Goal: Share content: Distribute website content to other platforms or users

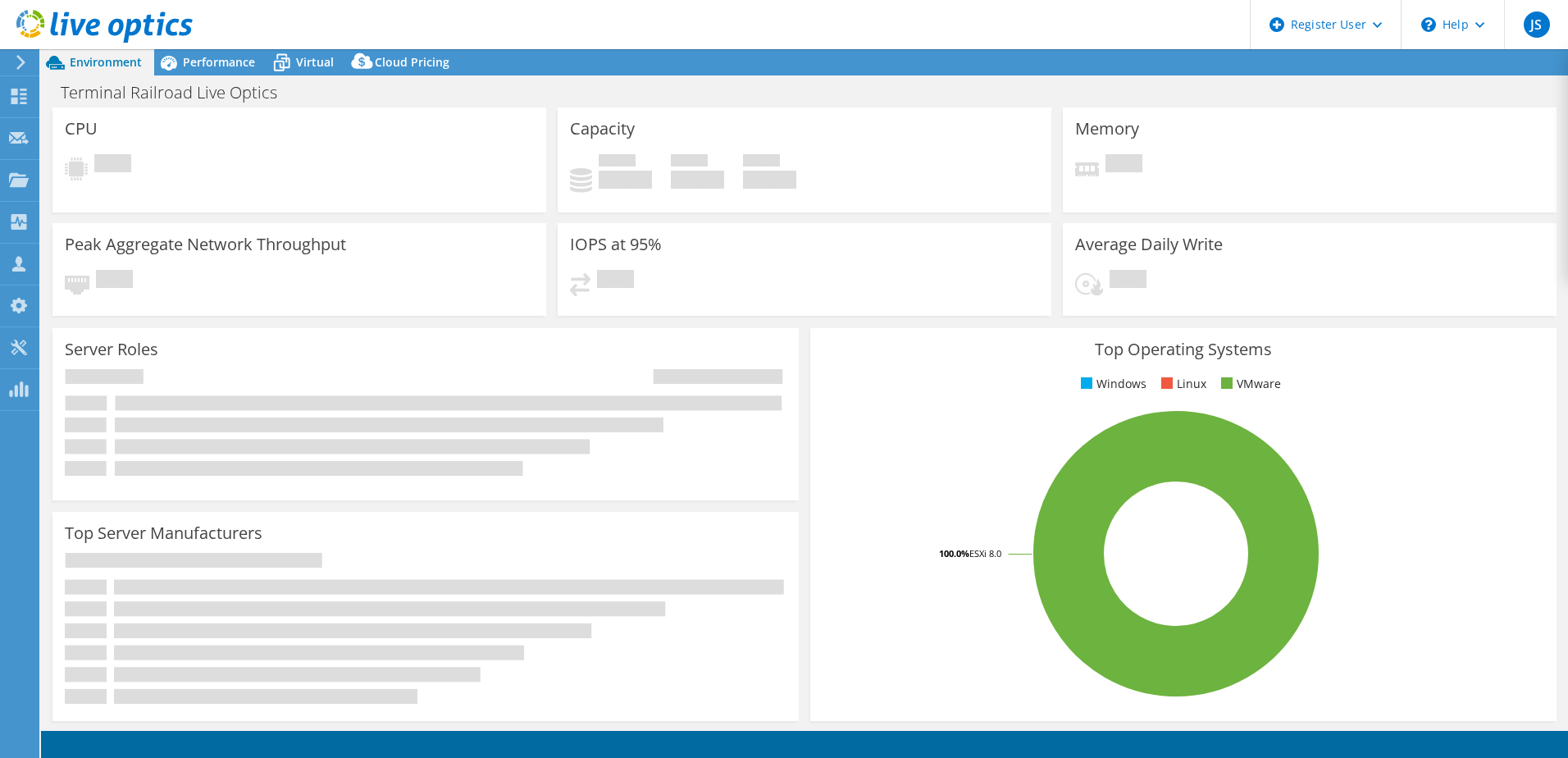
select select "USEast"
select select "USD"
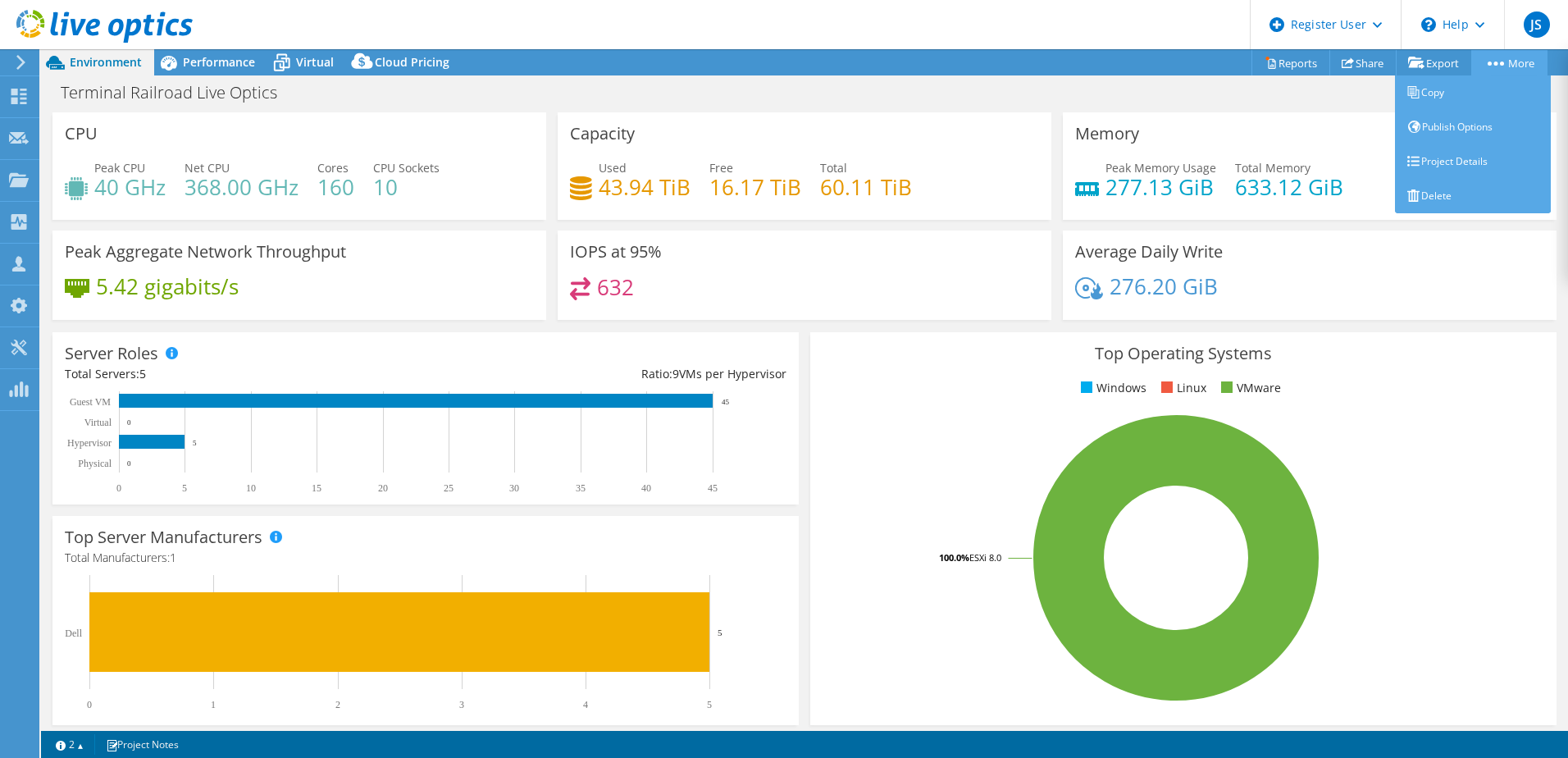
click at [1508, 56] on link "More" at bounding box center [1509, 63] width 76 height 25
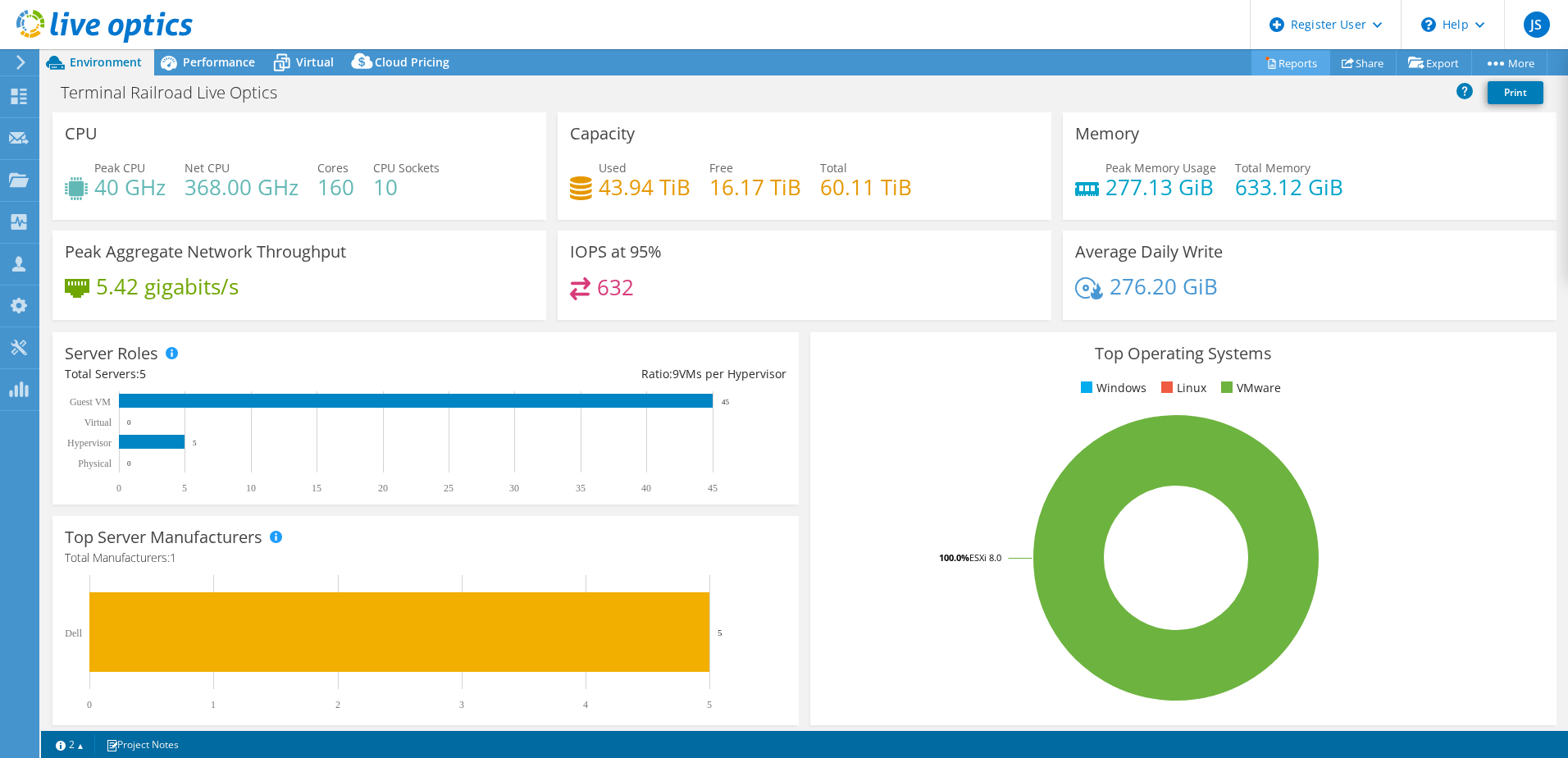
click at [1285, 63] on link "Reports" at bounding box center [1290, 63] width 79 height 25
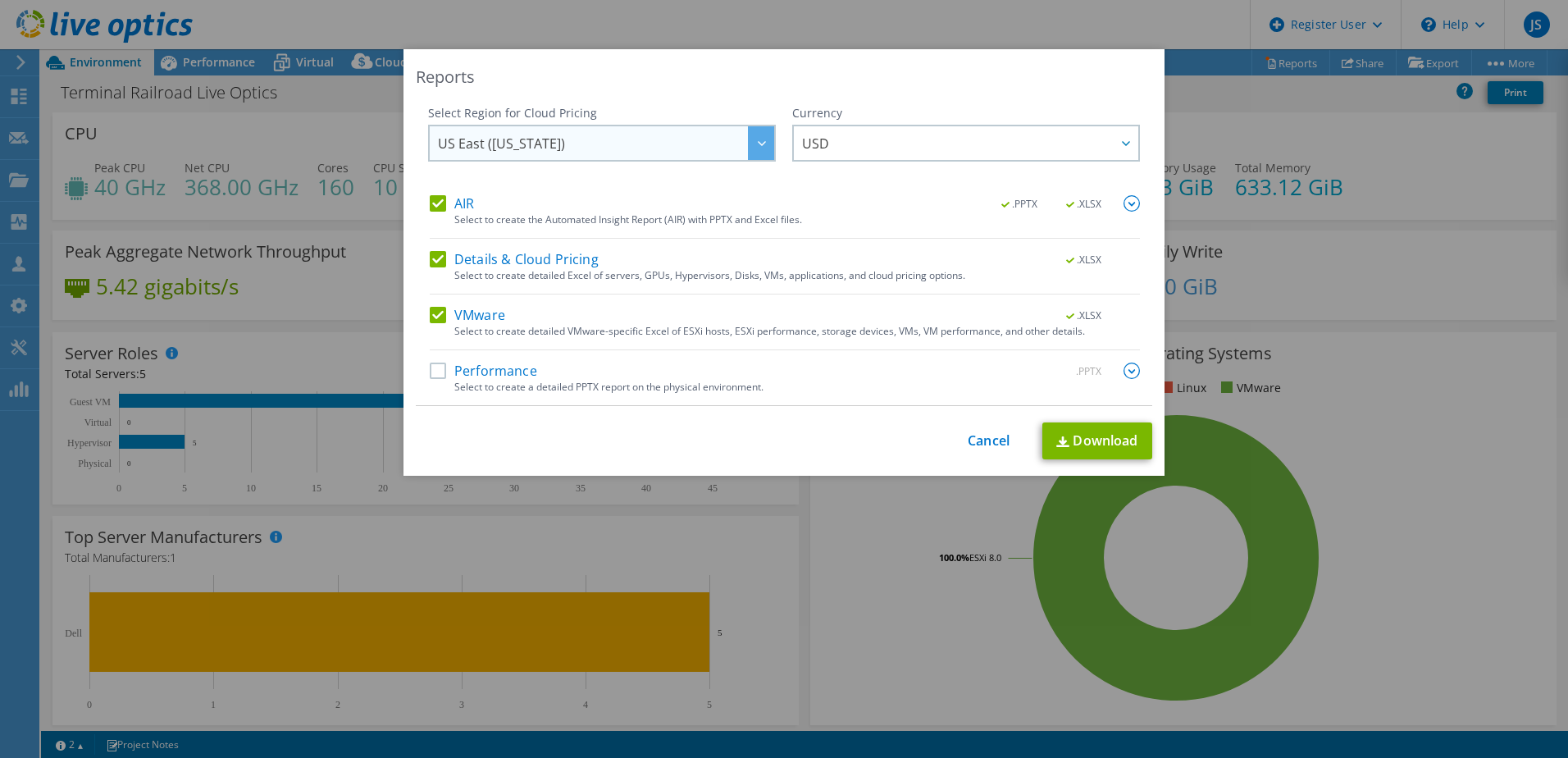
click at [752, 153] on div at bounding box center [761, 143] width 26 height 34
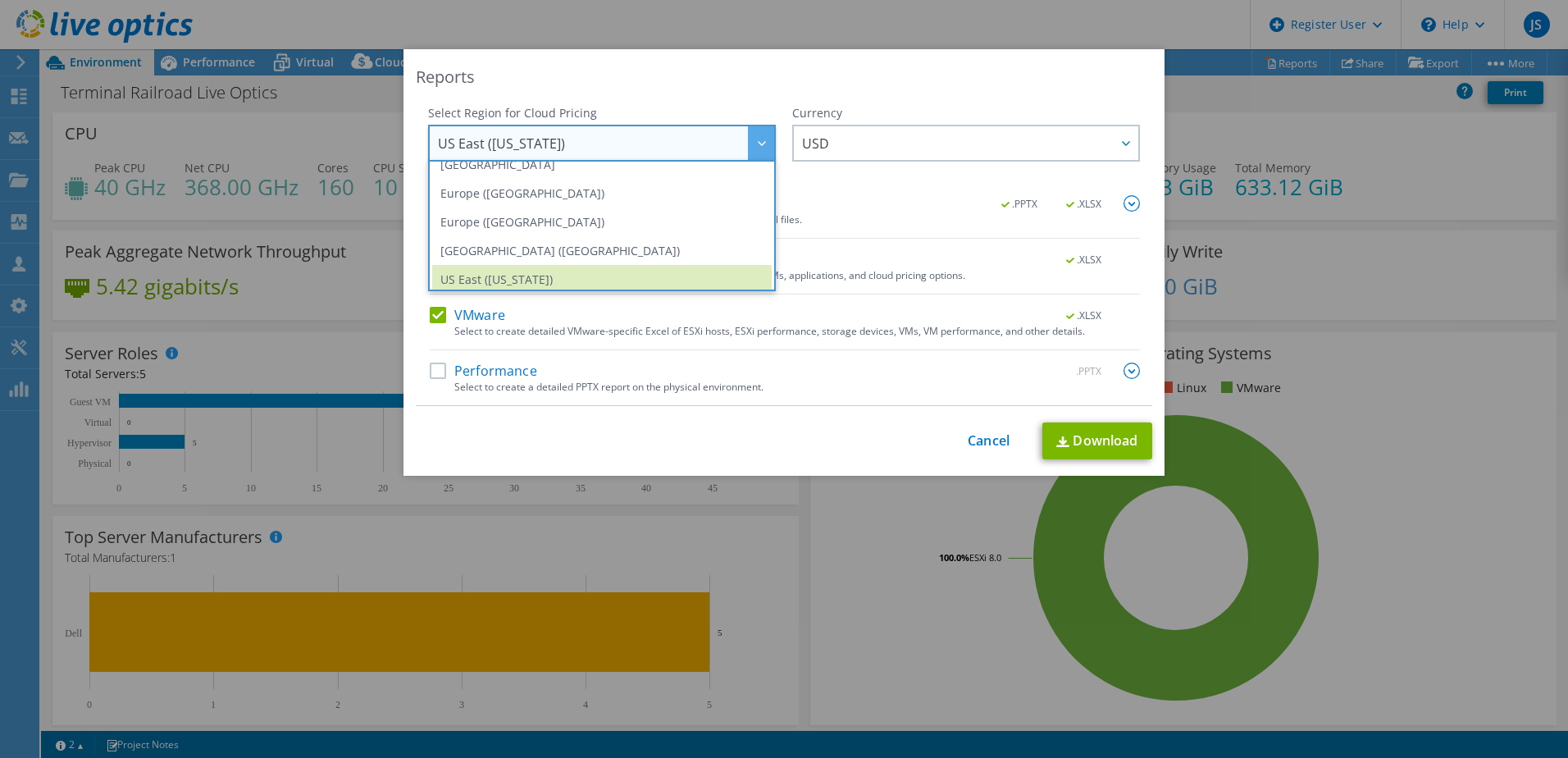
scroll to position [221, 0]
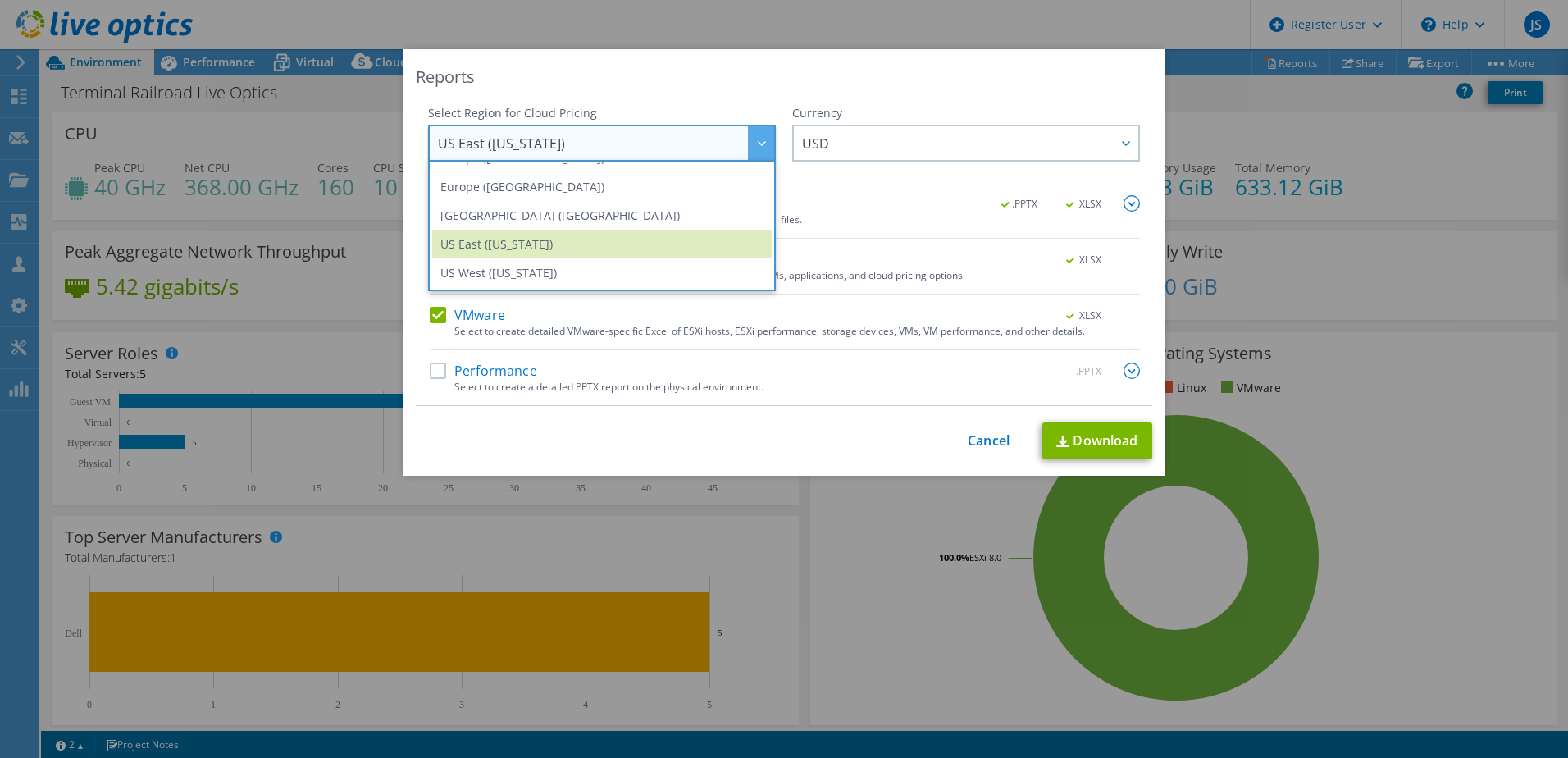
click at [758, 143] on icon at bounding box center [762, 143] width 8 height 5
click at [754, 69] on div "Reports" at bounding box center [784, 76] width 736 height 23
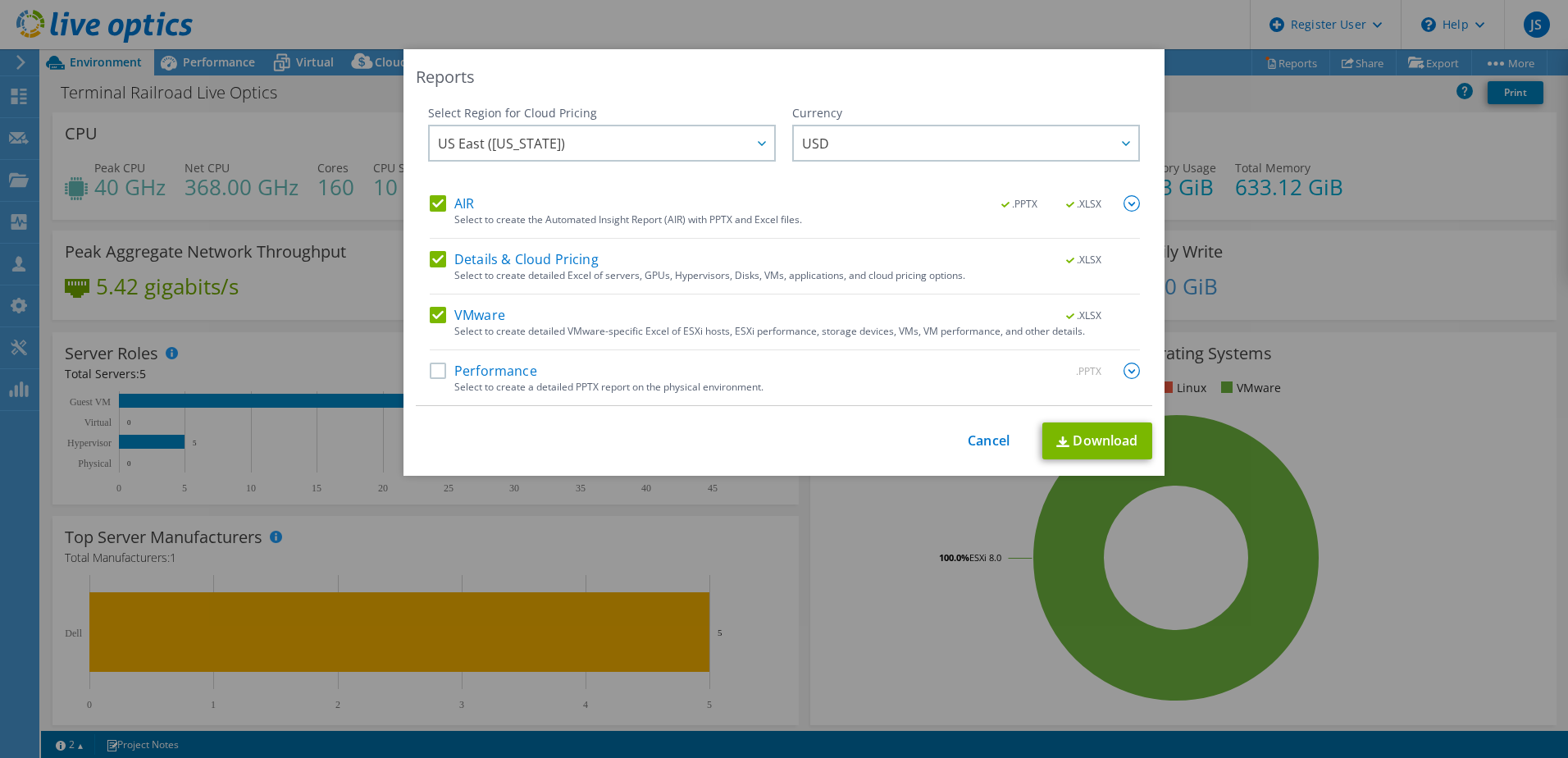
click at [429, 369] on label "Performance" at bounding box center [483, 371] width 107 height 17
click at [0, 0] on input "Performance" at bounding box center [0, 0] width 0 height 0
click at [1086, 454] on link "Download" at bounding box center [1097, 441] width 110 height 37
click at [1389, 327] on div "Reports Select Region for Cloud Pricing Asia Pacific ([GEOGRAPHIC_DATA]) [GEOGR…" at bounding box center [784, 379] width 1568 height 659
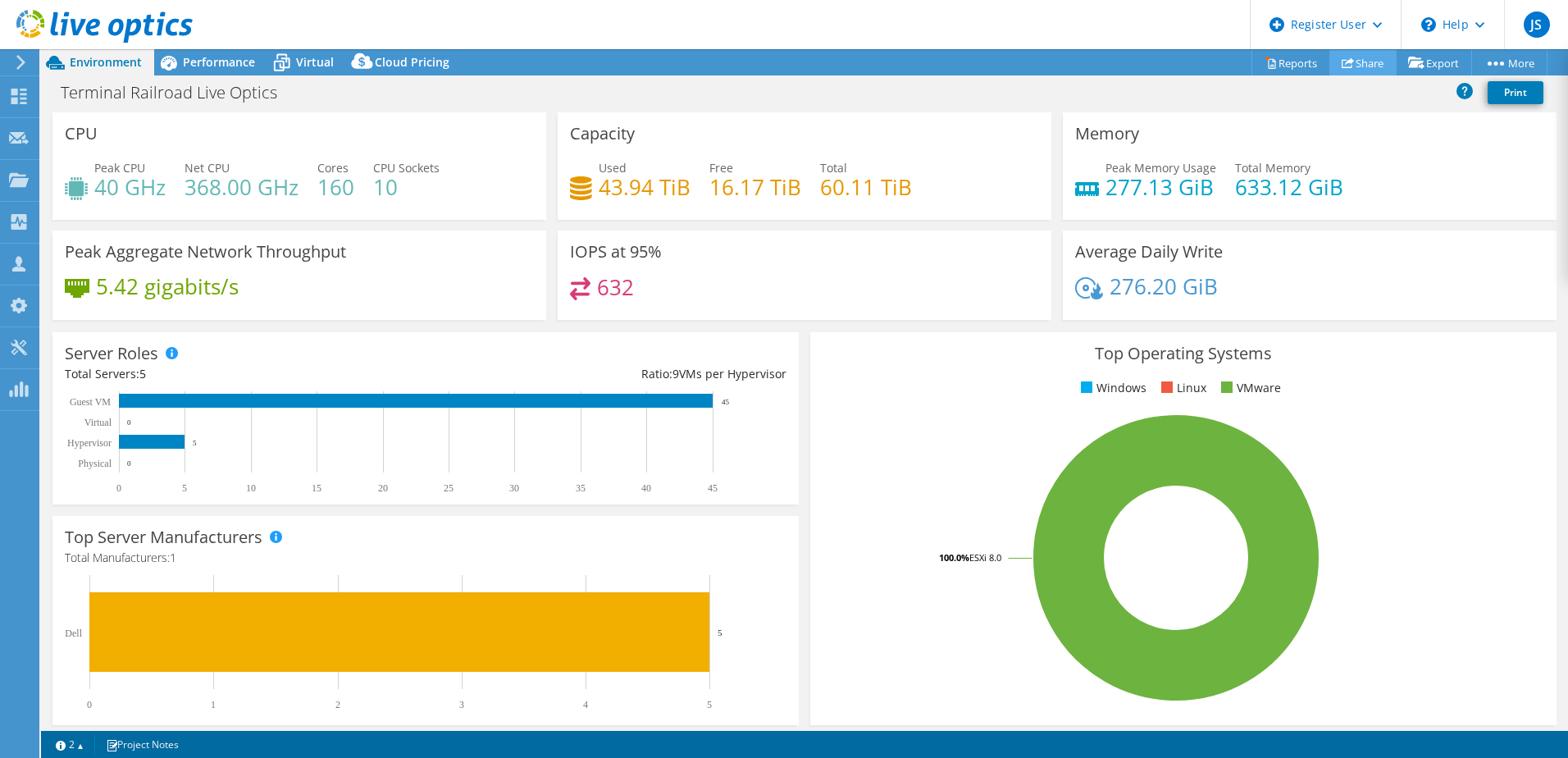
click at [1356, 65] on link "Share" at bounding box center [1363, 63] width 67 height 25
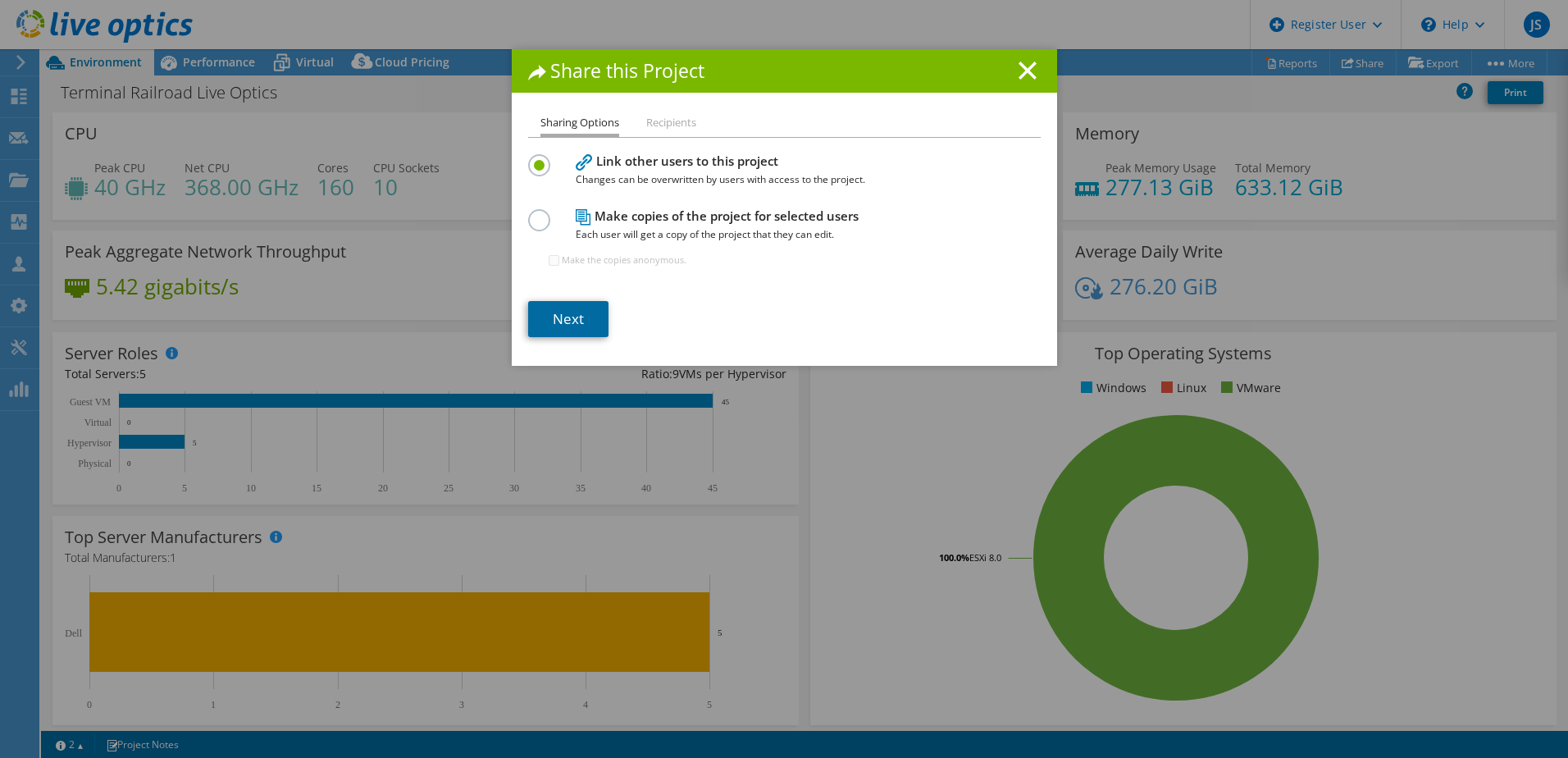
click at [562, 320] on link "Next" at bounding box center [569, 319] width 80 height 36
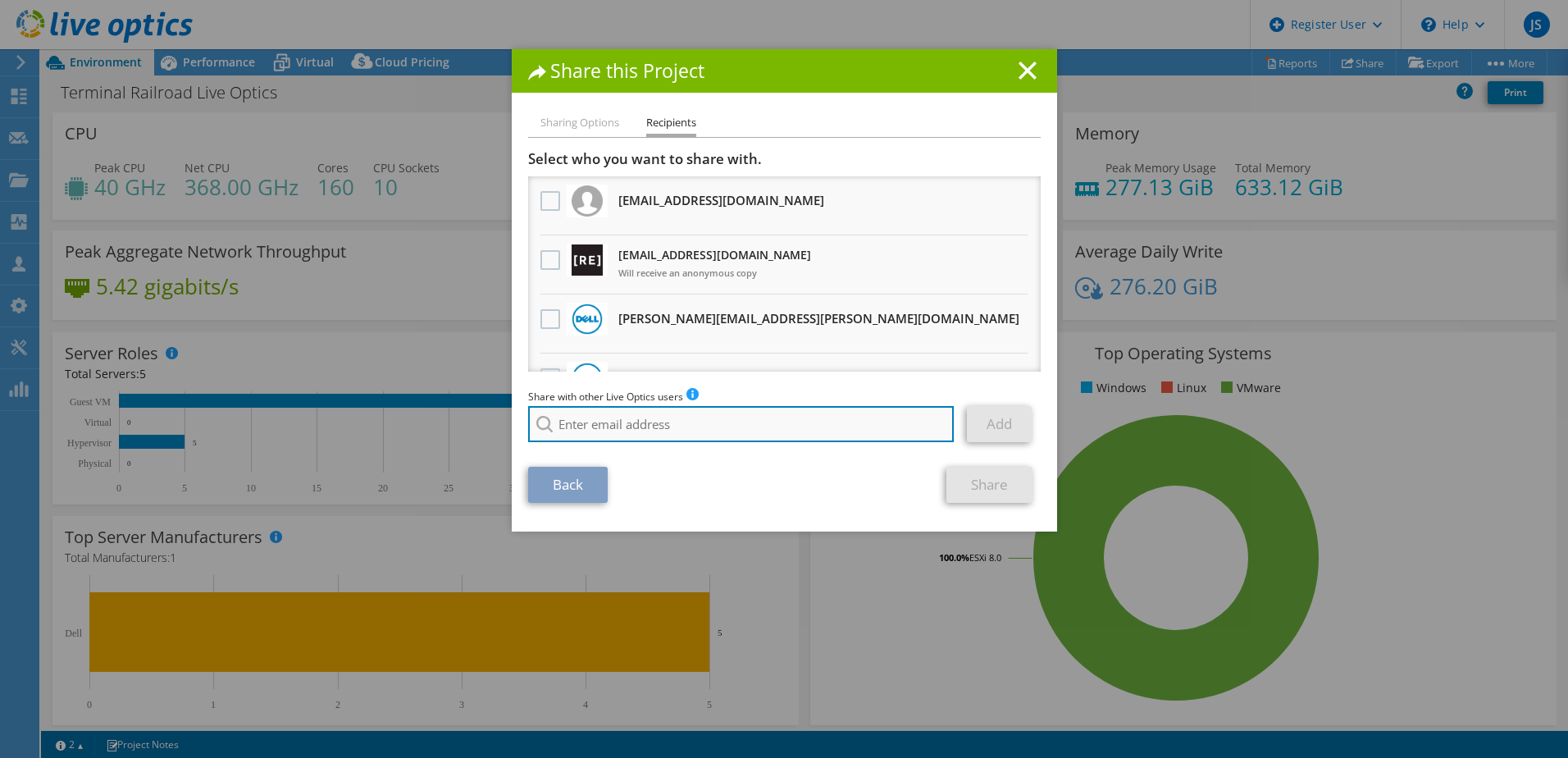
click at [674, 419] on input "search" at bounding box center [741, 423] width 427 height 36
type input "d"
type input "h"
type input "d"
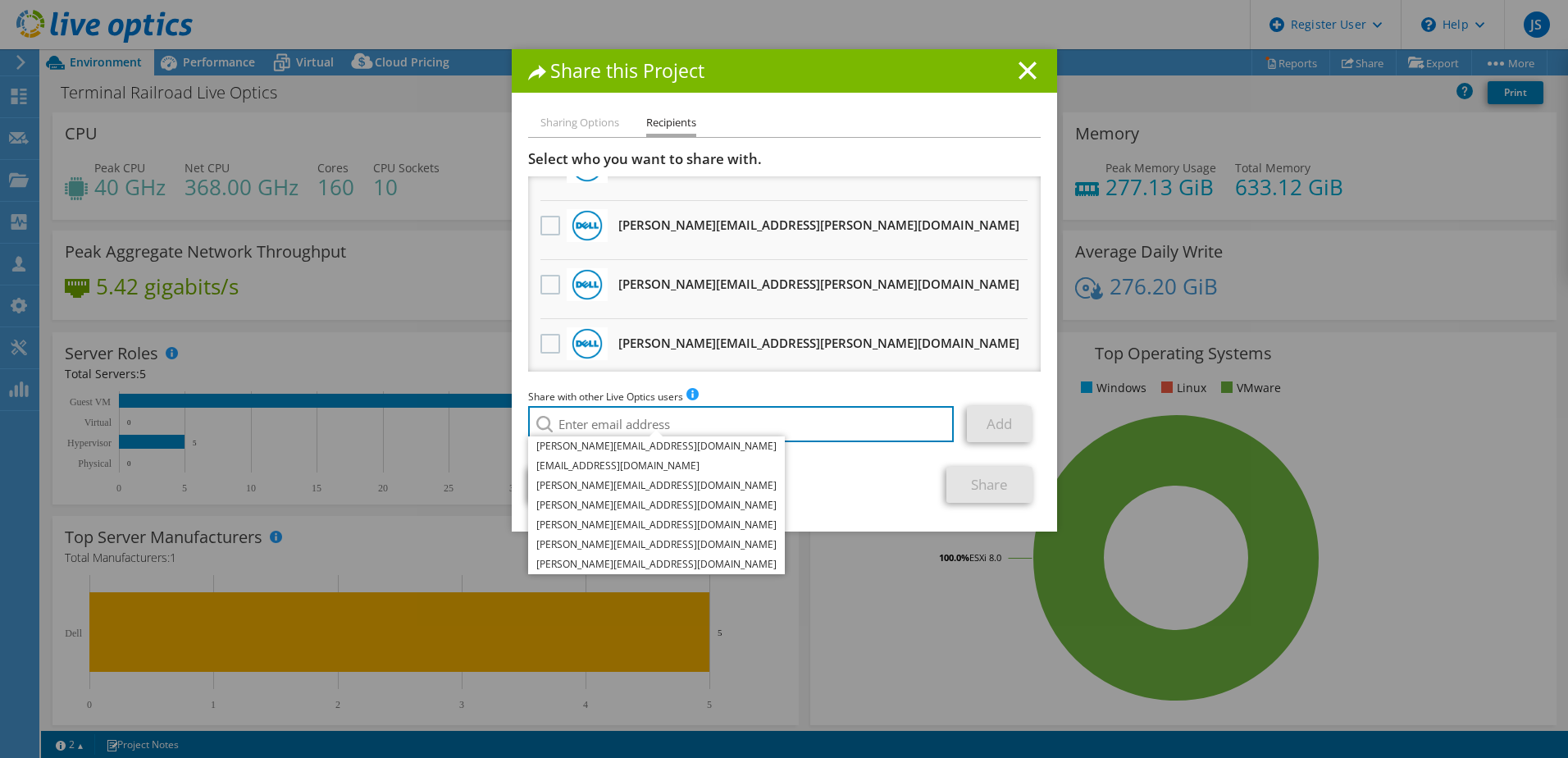
scroll to position [0, 0]
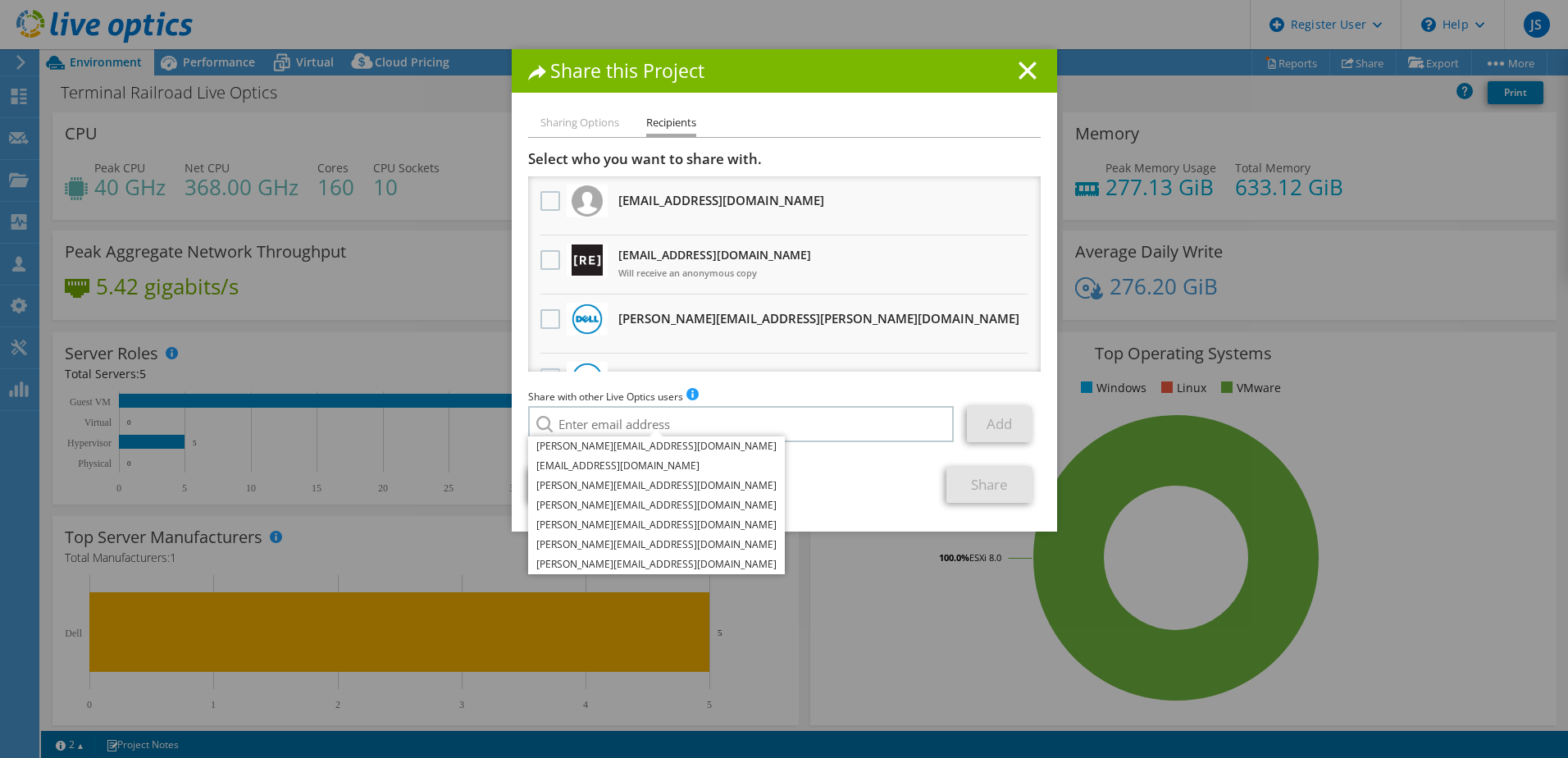
click at [581, 125] on li "Sharing Options" at bounding box center [580, 123] width 79 height 20
click at [630, 425] on input "search" at bounding box center [741, 423] width 427 height 36
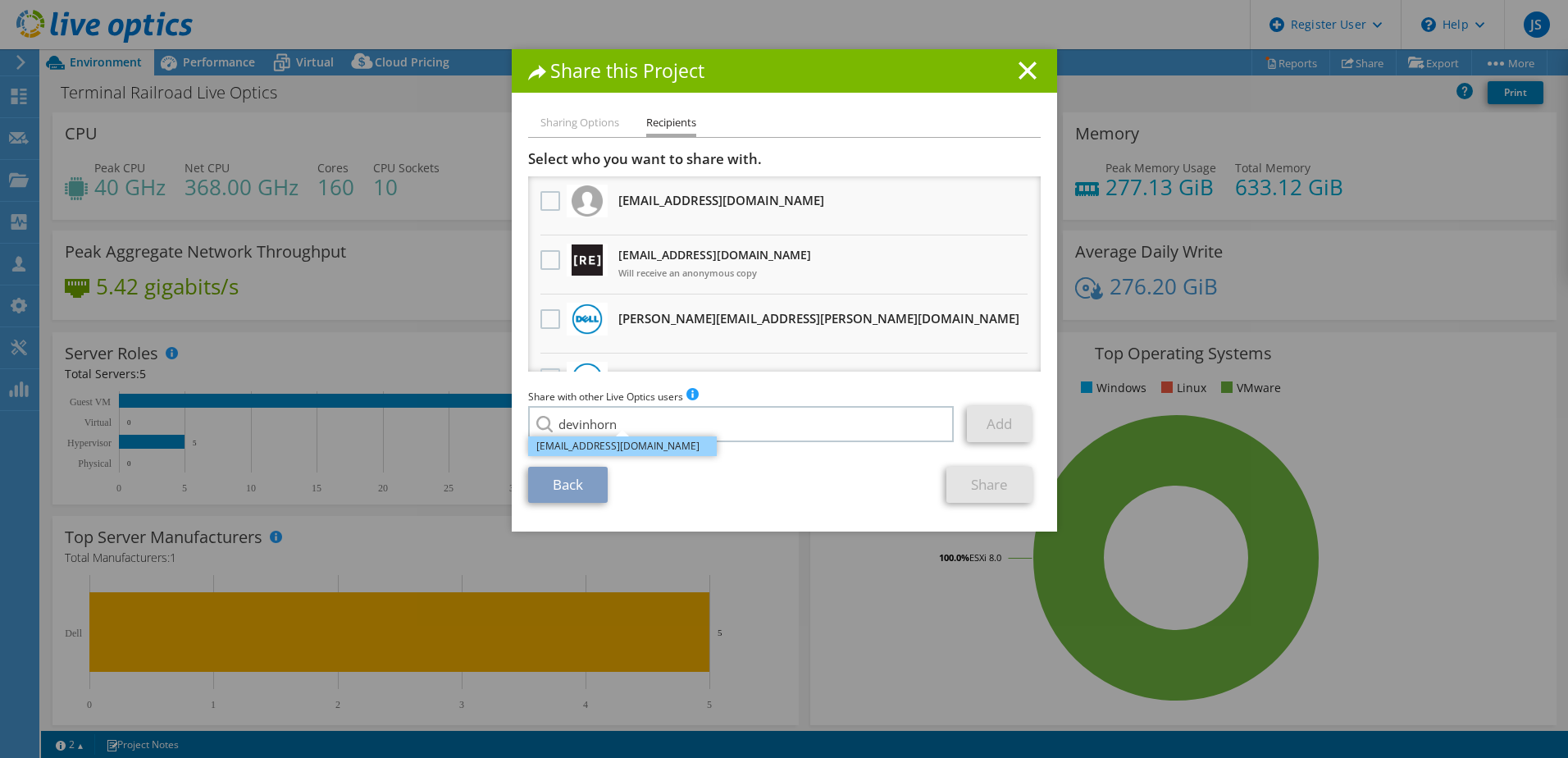
click at [600, 447] on li "[EMAIL_ADDRESS][DOMAIN_NAME]" at bounding box center [622, 445] width 189 height 19
type input "[EMAIL_ADDRESS][DOMAIN_NAME]"
click at [1000, 419] on link "Add" at bounding box center [999, 423] width 65 height 36
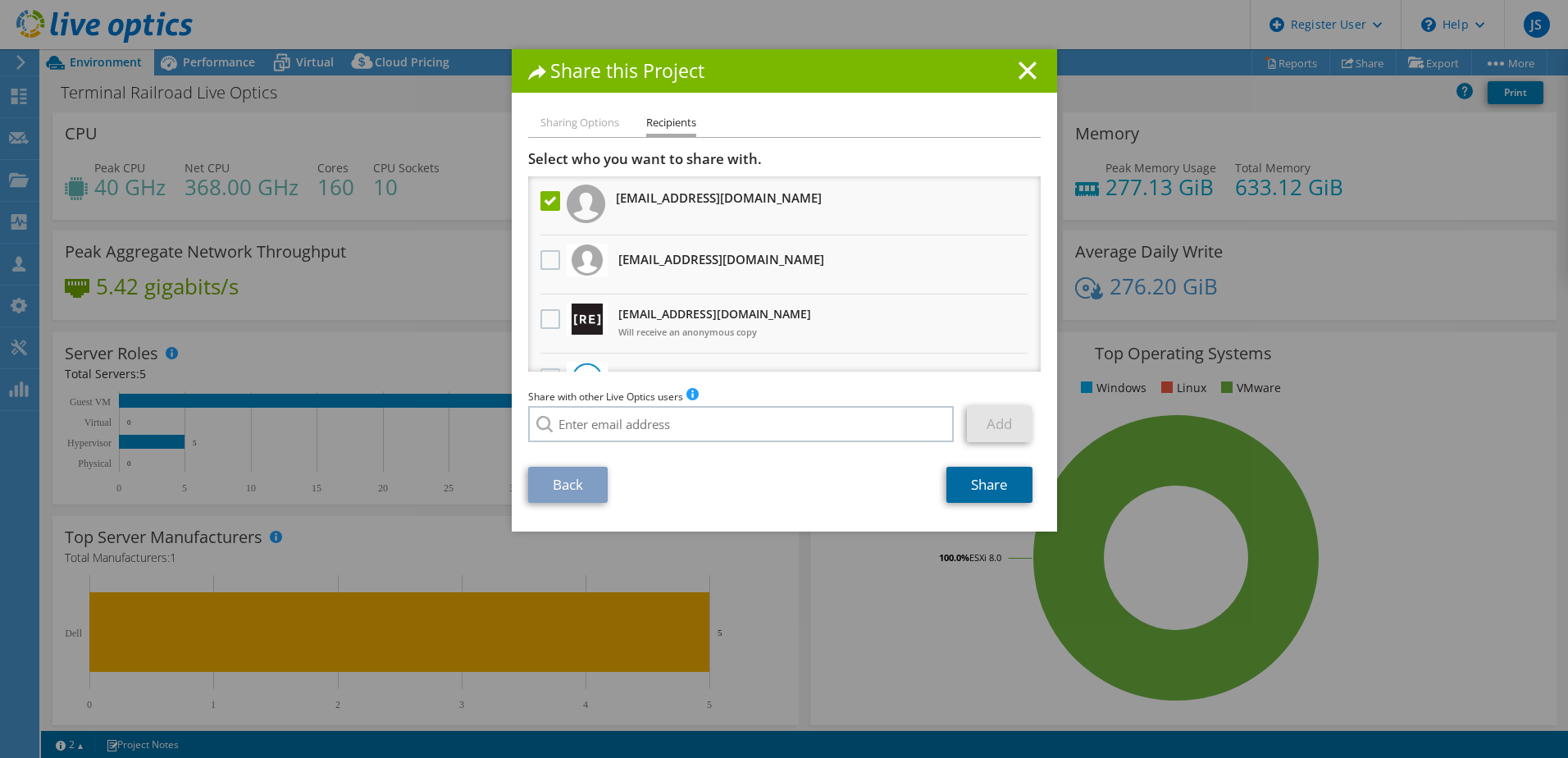
click at [996, 492] on link "Share" at bounding box center [989, 485] width 86 height 36
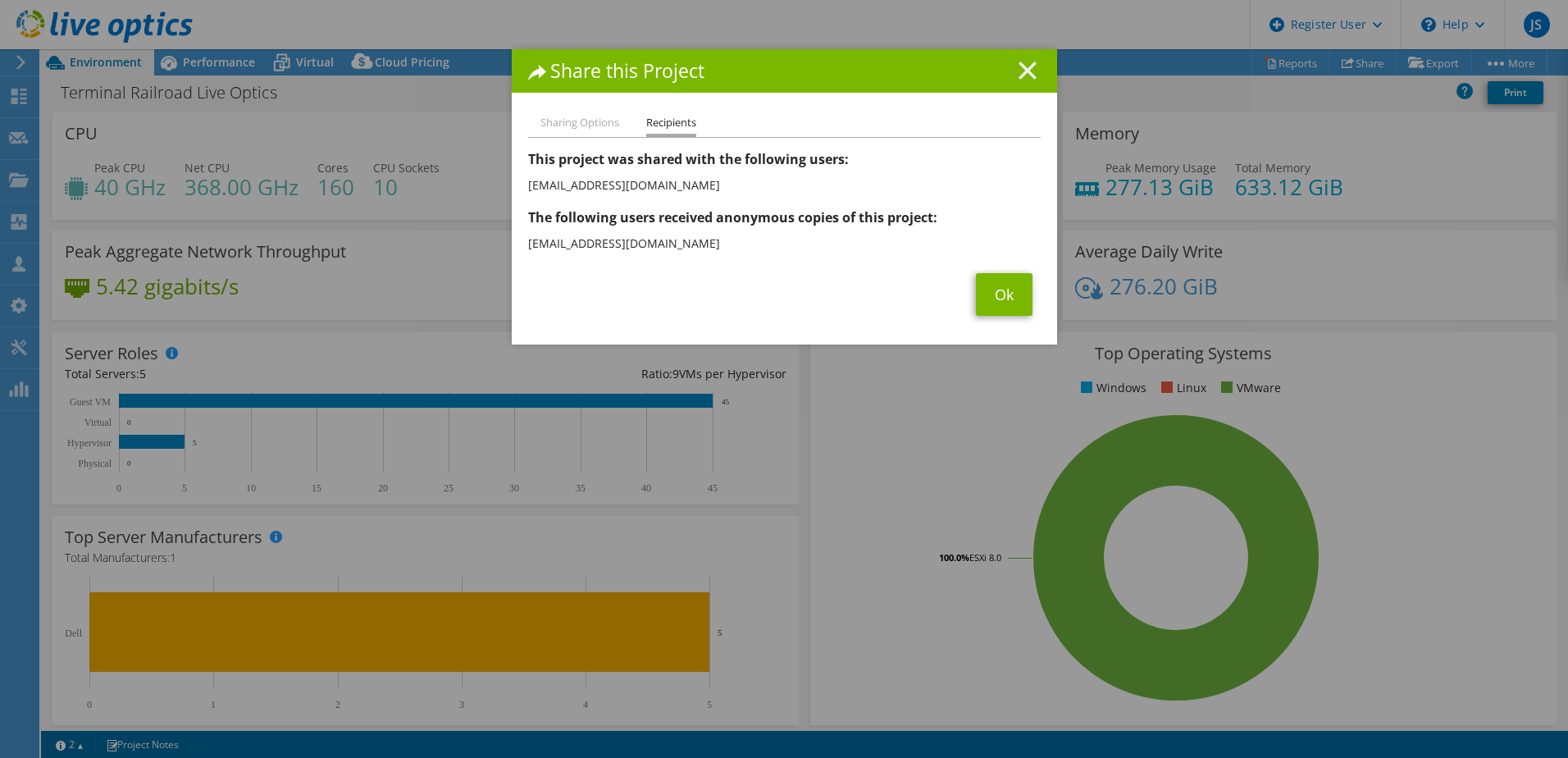
click at [1021, 75] on icon at bounding box center [1028, 70] width 18 height 18
